Goal: Information Seeking & Learning: Learn about a topic

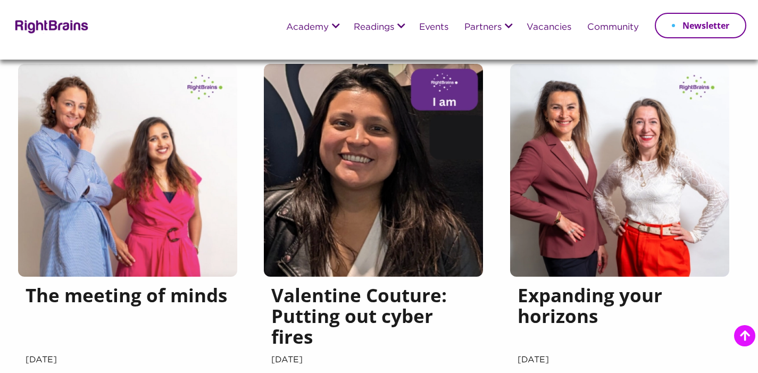
scroll to position [345, 0]
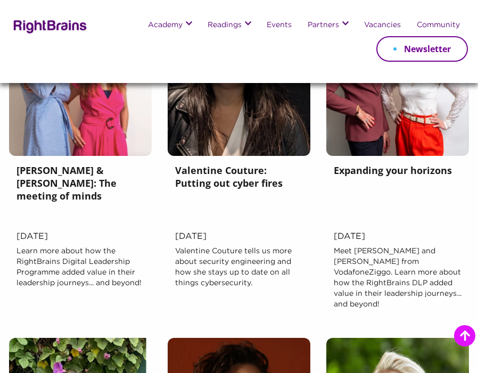
scroll to position [440, 0]
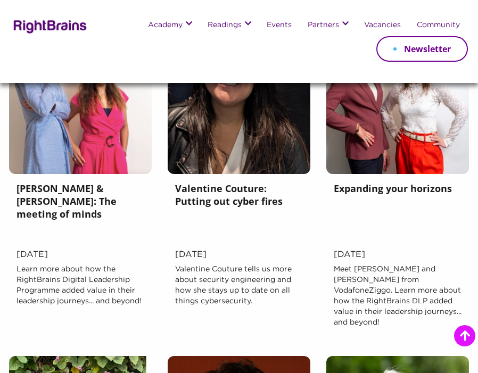
click at [90, 288] on p "Learn more about how the RightBrains Digital Leadership Programme added value i…" at bounding box center [80, 304] width 128 height 81
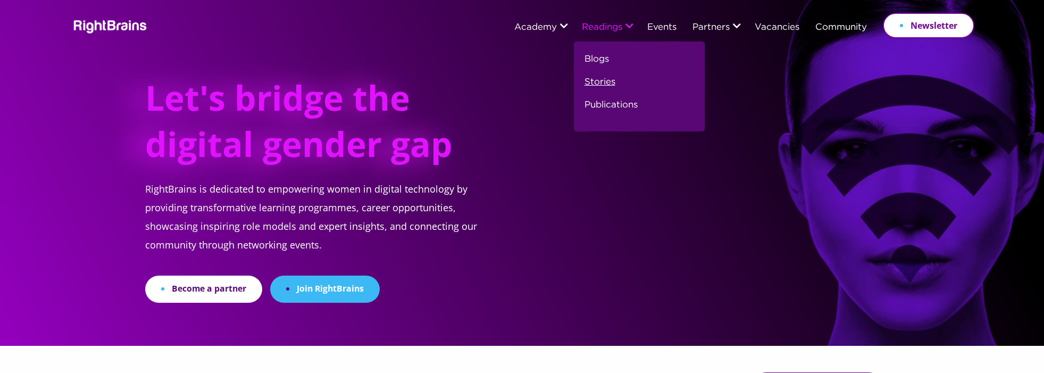
click at [592, 79] on link "Stories" at bounding box center [600, 86] width 31 height 23
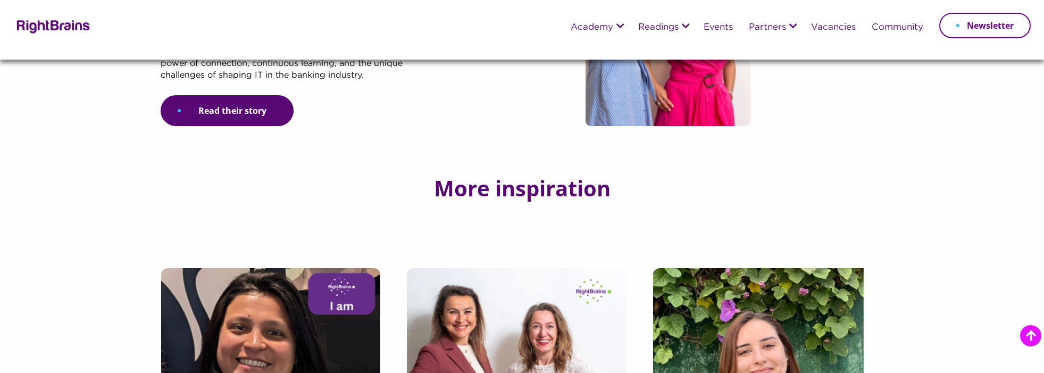
scroll to position [26, 0]
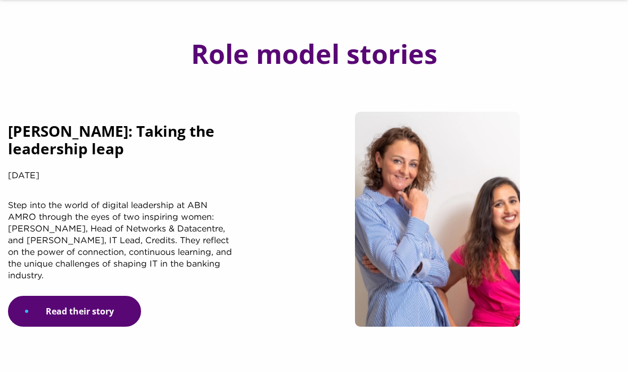
scroll to position [64, 0]
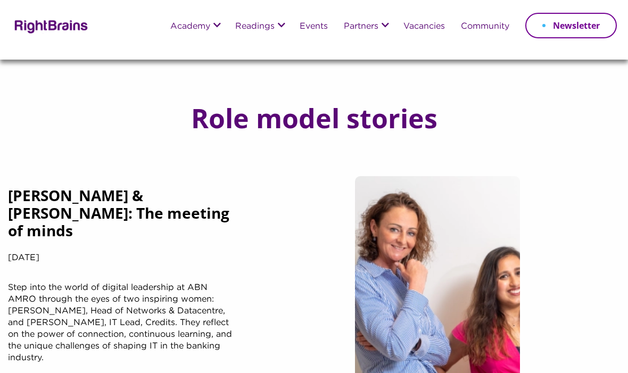
scroll to position [54, 0]
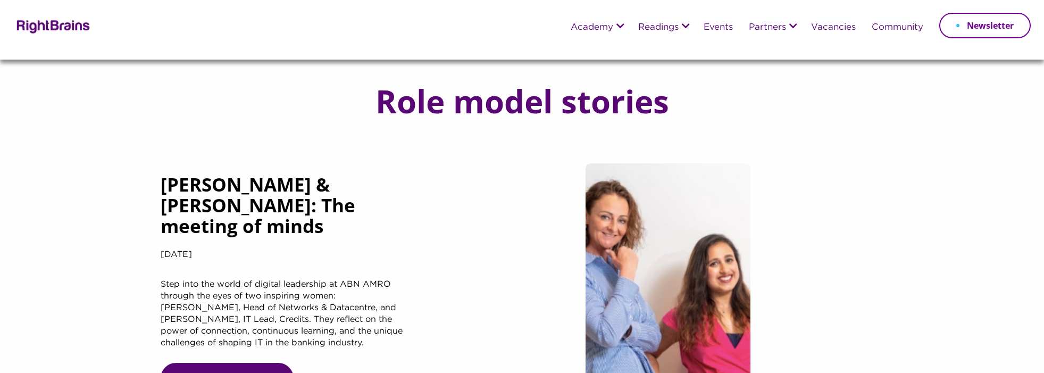
click at [529, 229] on div at bounding box center [667, 278] width 431 height 230
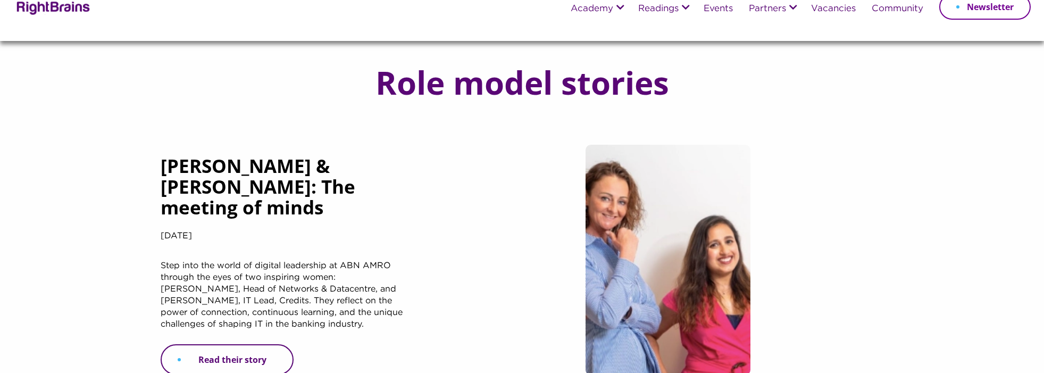
click at [259, 348] on link "Read their story" at bounding box center [227, 359] width 133 height 31
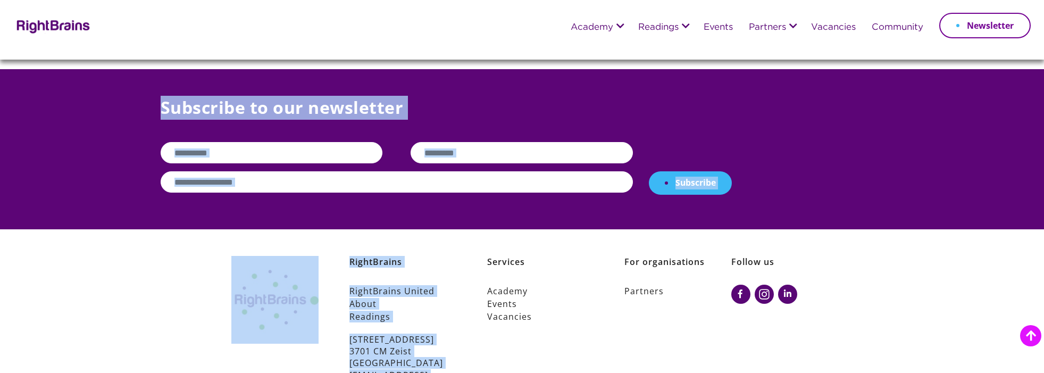
scroll to position [302, 0]
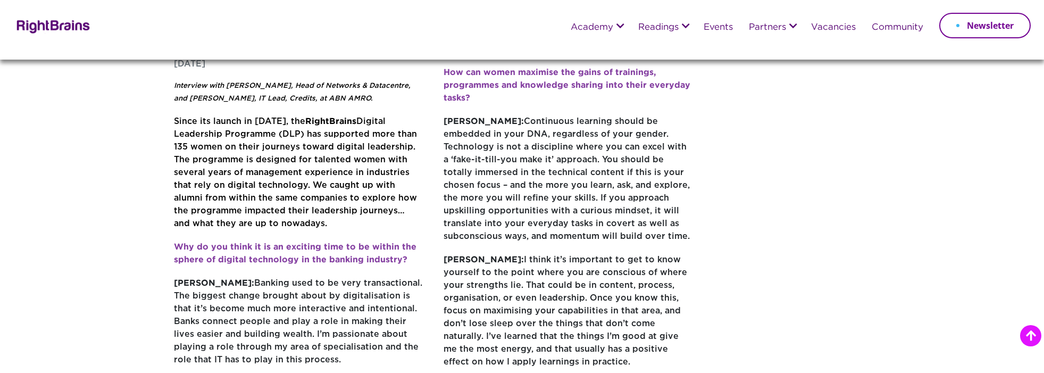
click at [346, 198] on p "Since its launch in 2014, the RightBrains Digital Leadership Programme (DLP) ha…" at bounding box center [298, 178] width 249 height 126
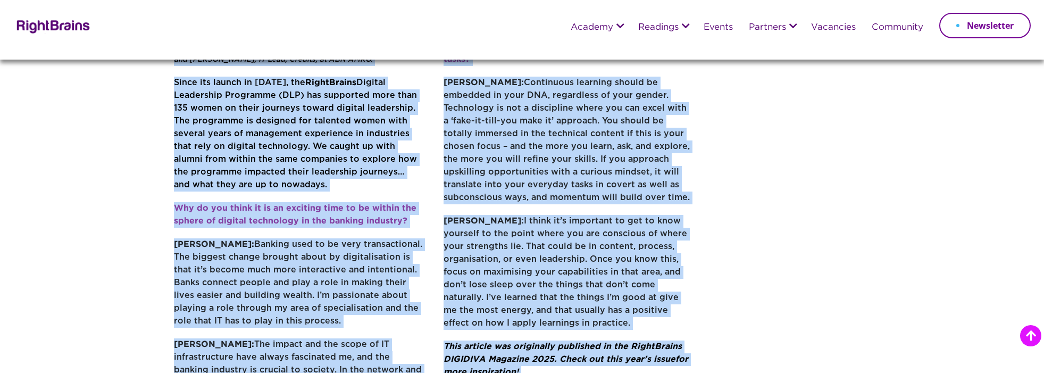
scroll to position [463, 0]
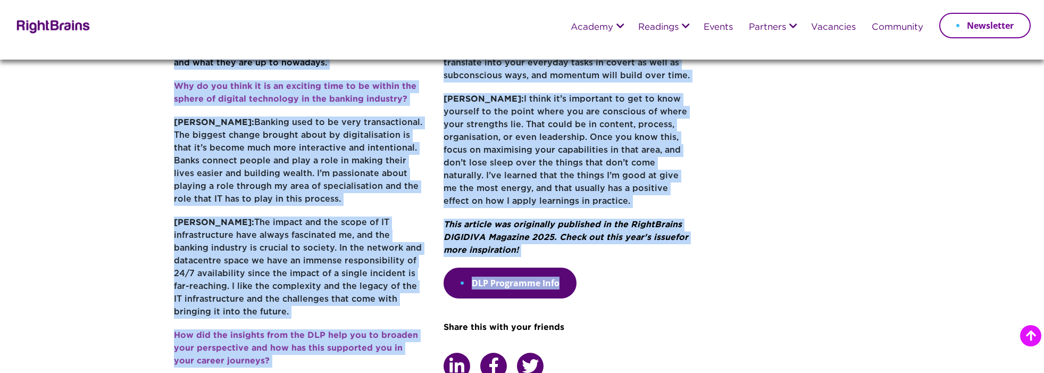
drag, startPoint x: 174, startPoint y: 253, endPoint x: 527, endPoint y: 221, distance: 354.1
click at [527, 221] on div "Interview with Paula Hof-Rubner, Head of Networks & Datacentre, and Namrata Sen…" at bounding box center [433, 4] width 519 height 801
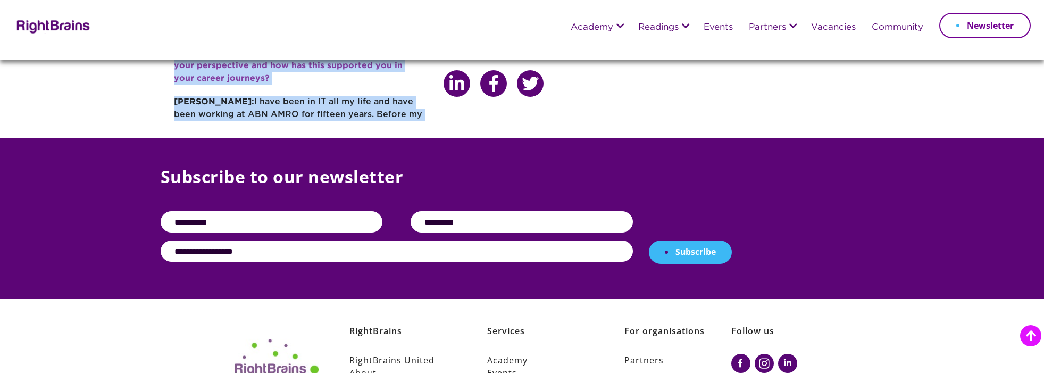
scroll to position [746, 0]
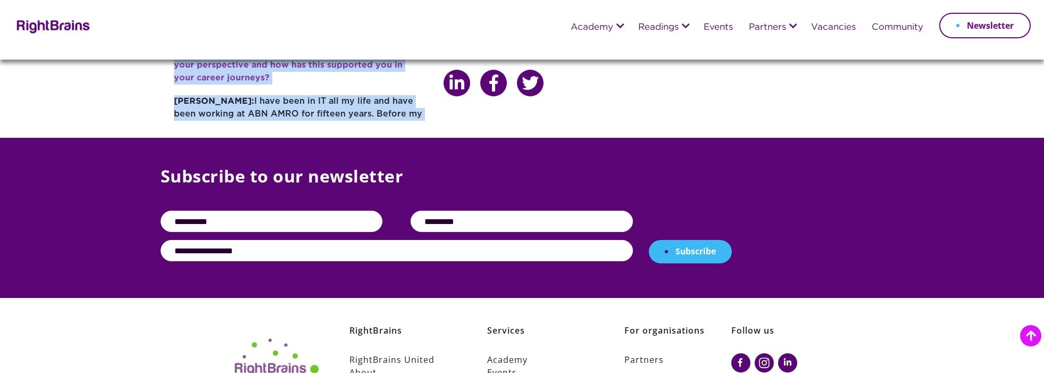
copy div "Interview with Paula Hof-Rubner, Head of Networks & Datacentre, and Namrata Sen…"
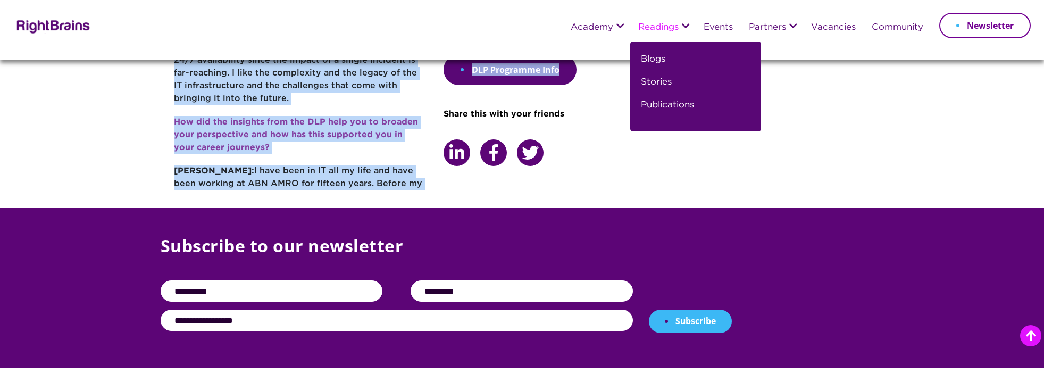
scroll to position [666, 0]
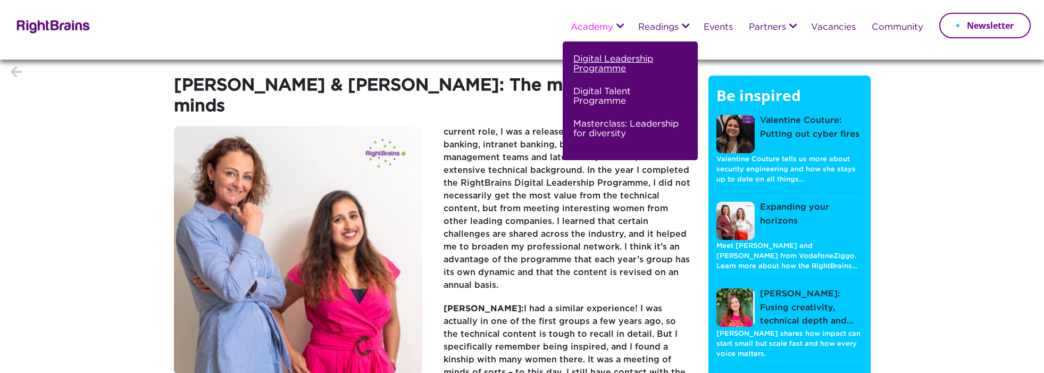
click at [599, 65] on link "Digital Leadership Programme" at bounding box center [628, 68] width 111 height 32
